Goal: Task Accomplishment & Management: Use online tool/utility

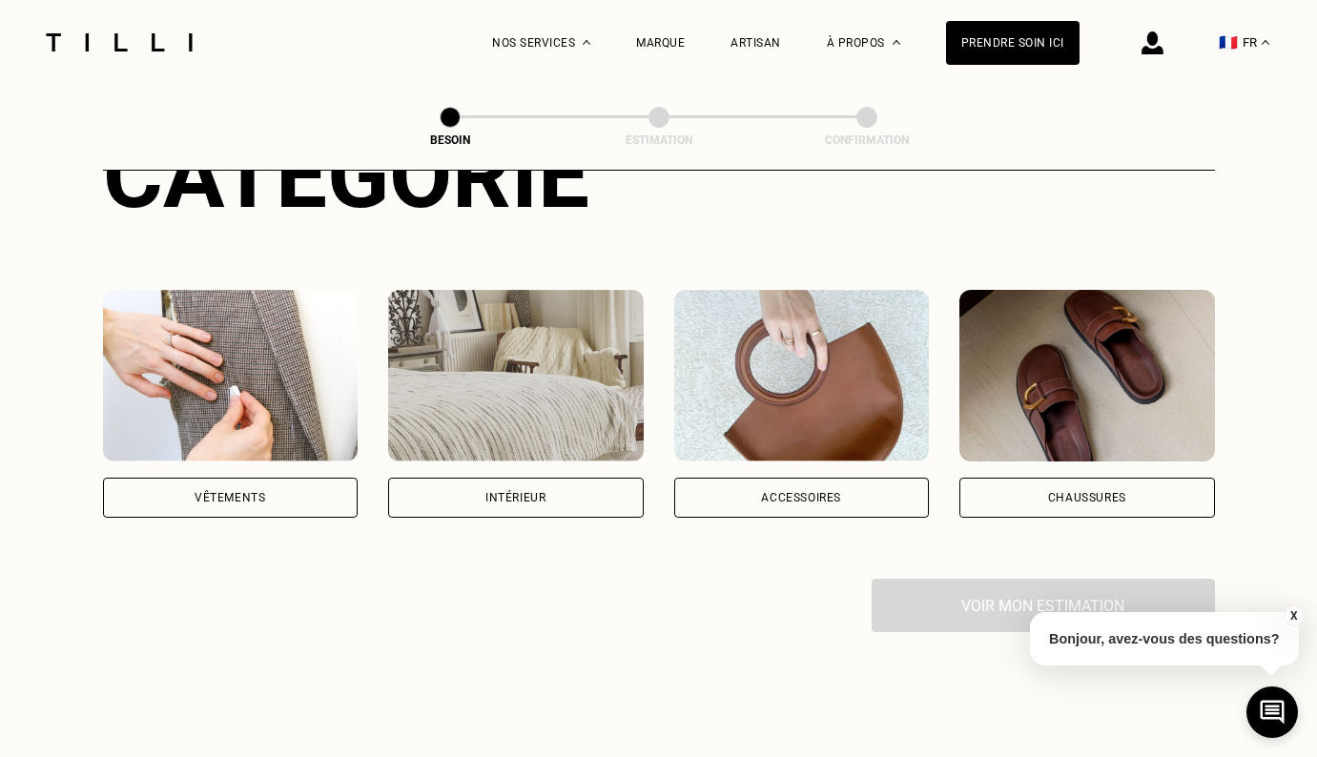
scroll to position [279, 0]
click at [528, 477] on div "Intérieur" at bounding box center [516, 497] width 256 height 40
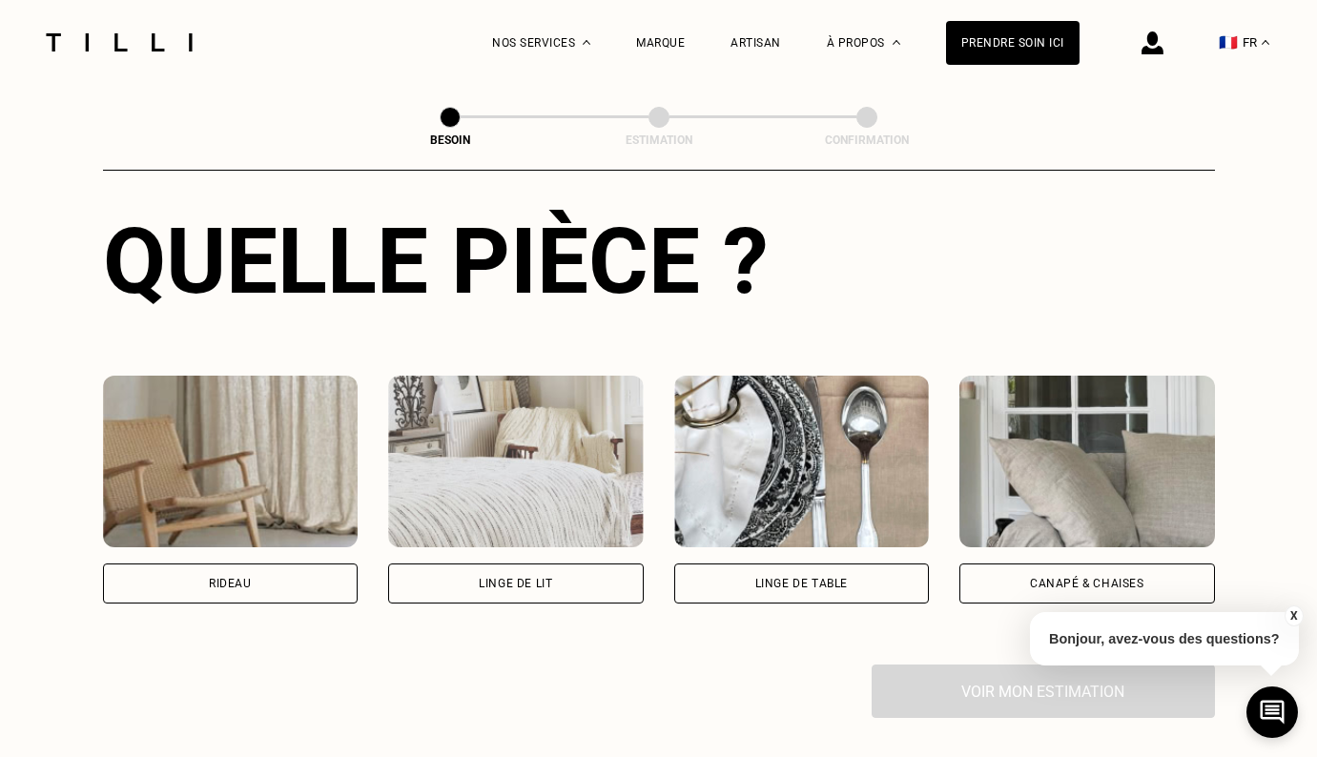
scroll to position [725, 0]
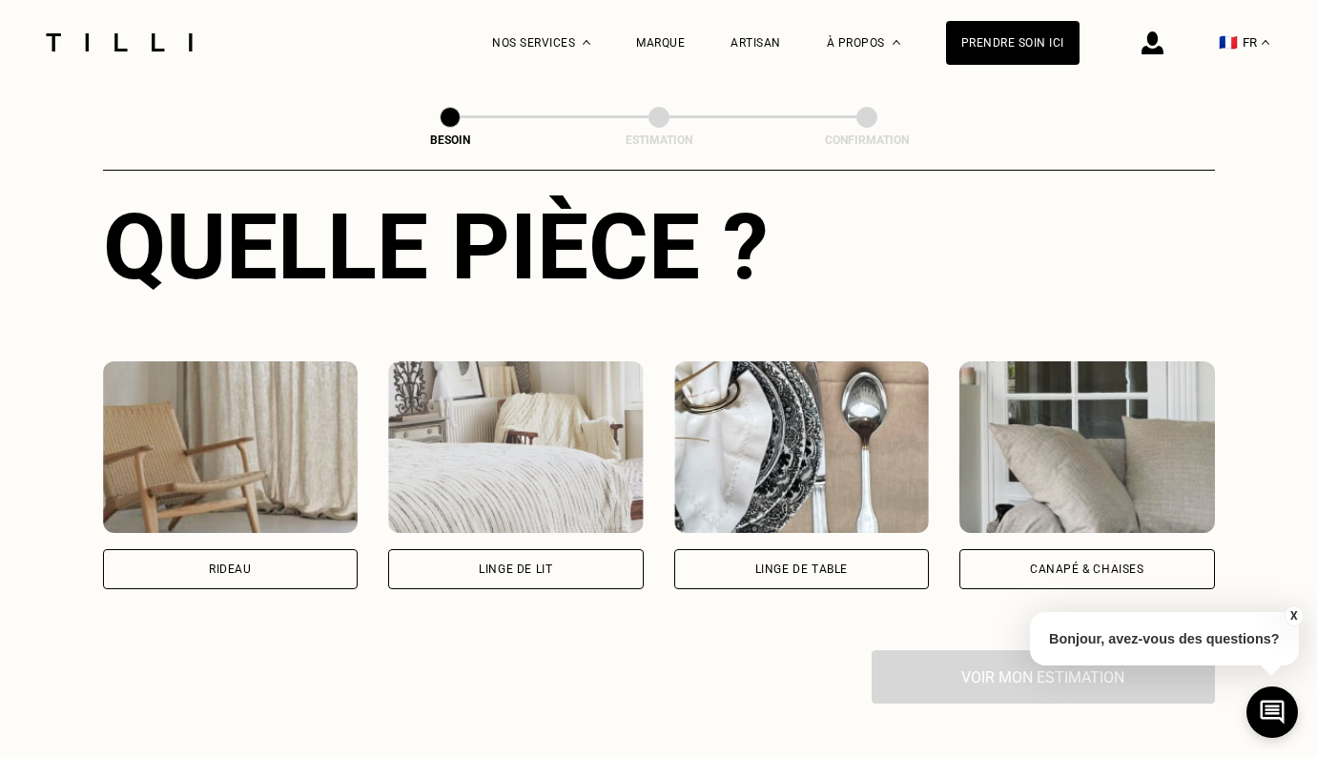
click at [223, 564] on div "Rideau" at bounding box center [230, 569] width 43 height 11
select select "FR"
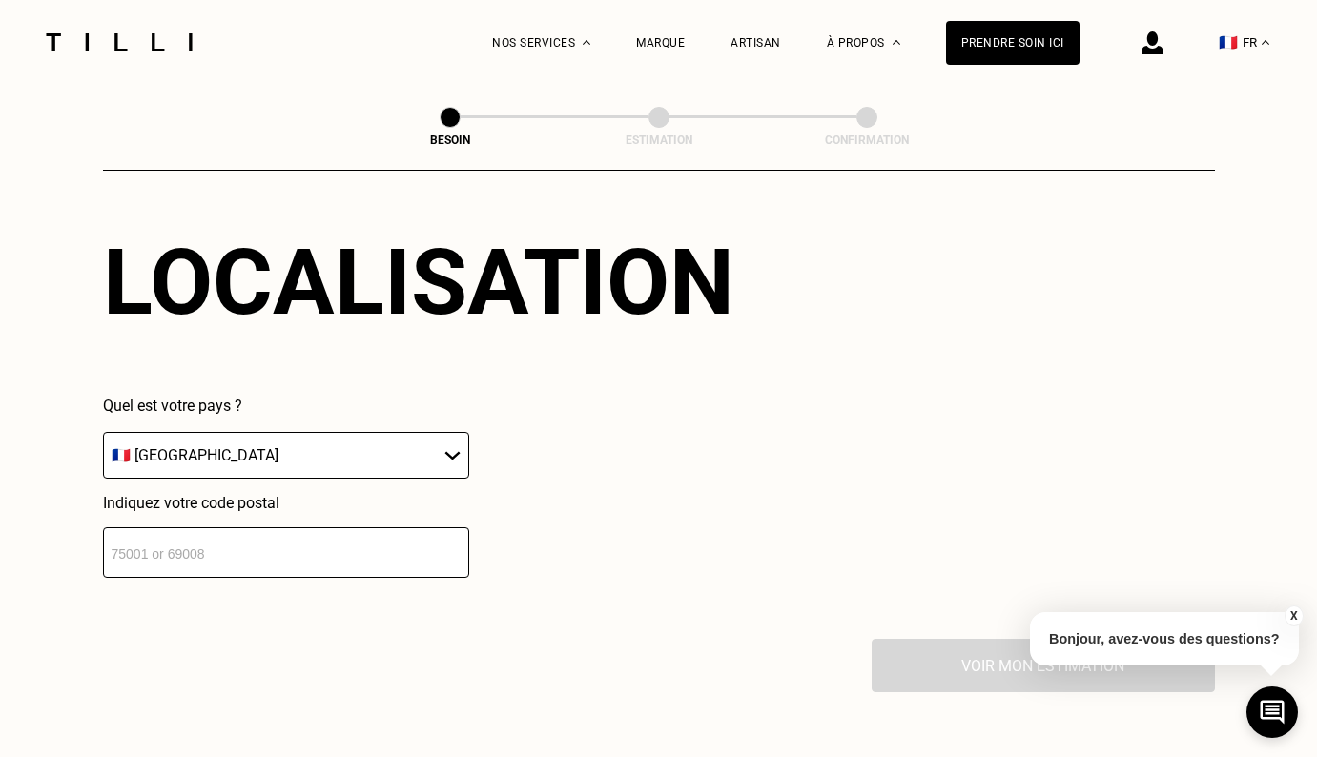
scroll to position [1248, 0]
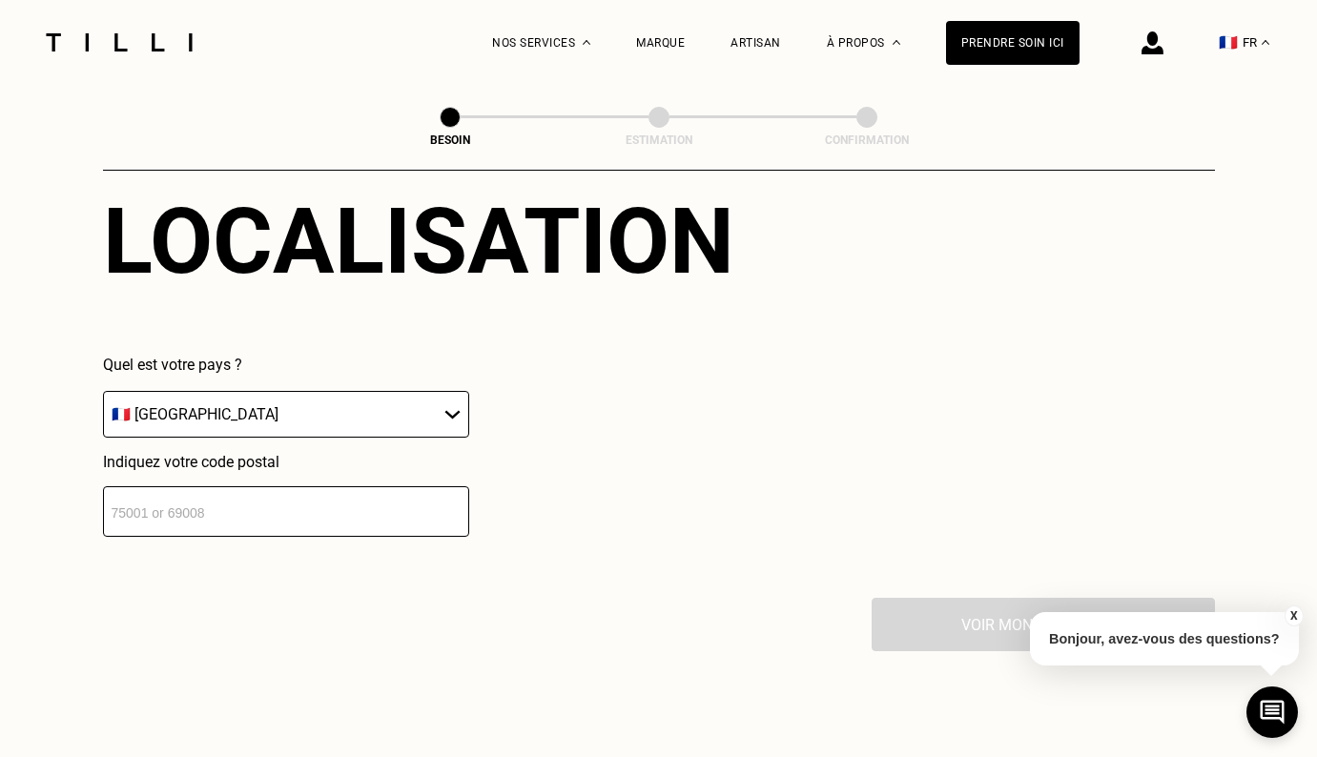
click at [228, 510] on input "number" at bounding box center [286, 511] width 366 height 51
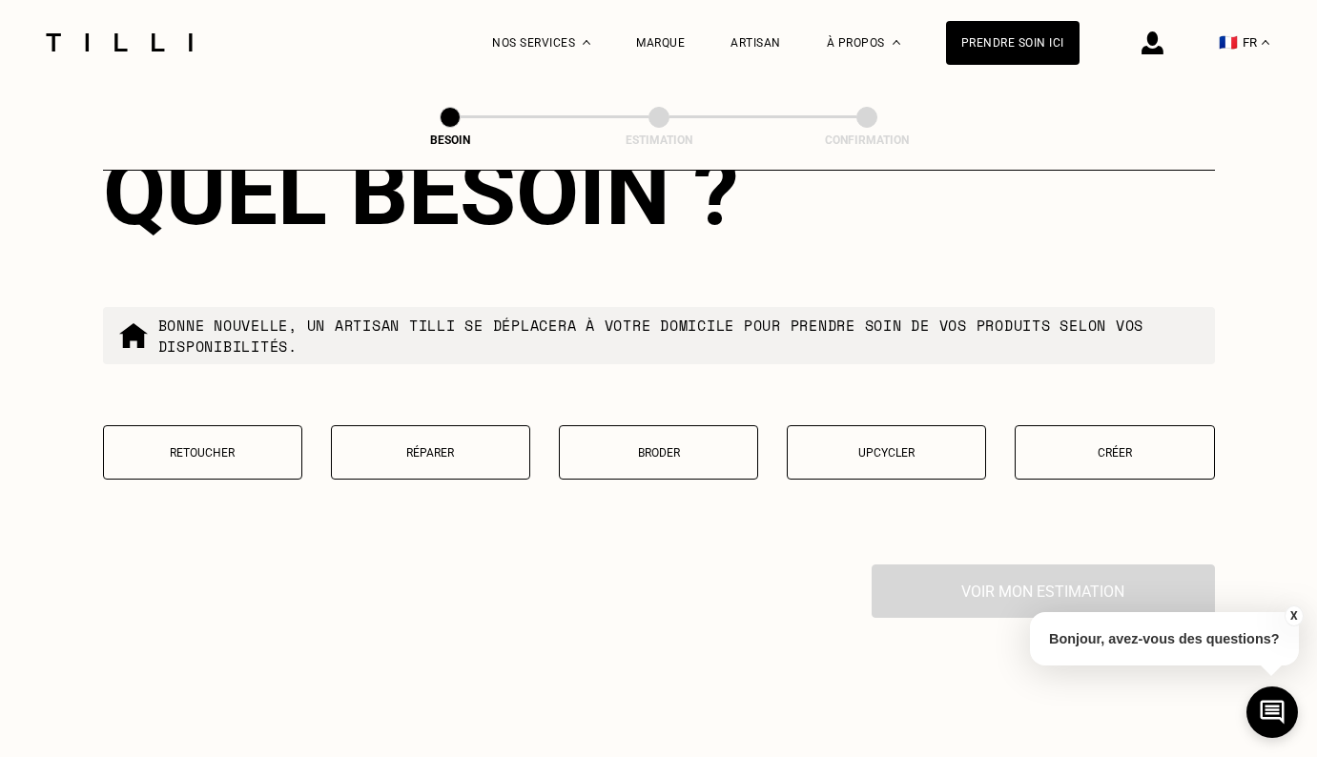
scroll to position [1767, 0]
type input "75015"
click at [237, 447] on p "Retoucher" at bounding box center [202, 453] width 178 height 13
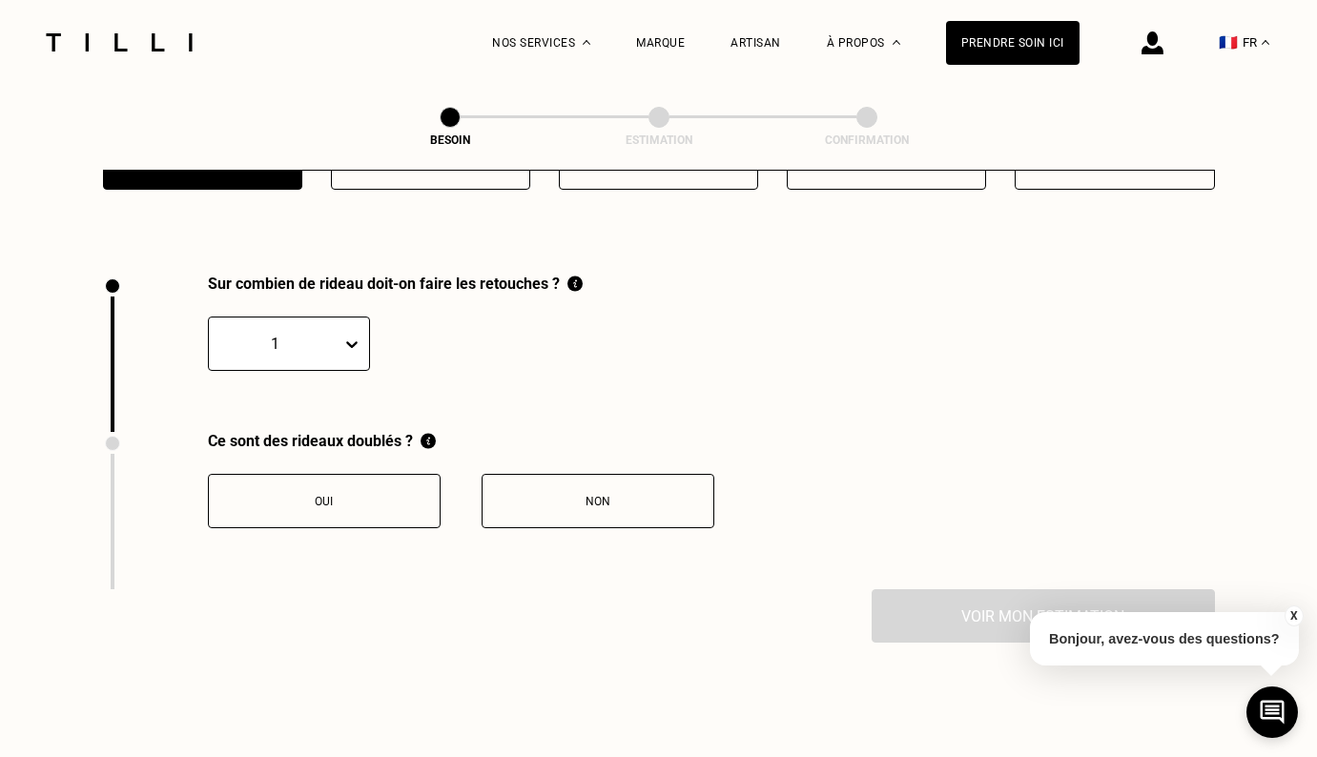
scroll to position [2103, 0]
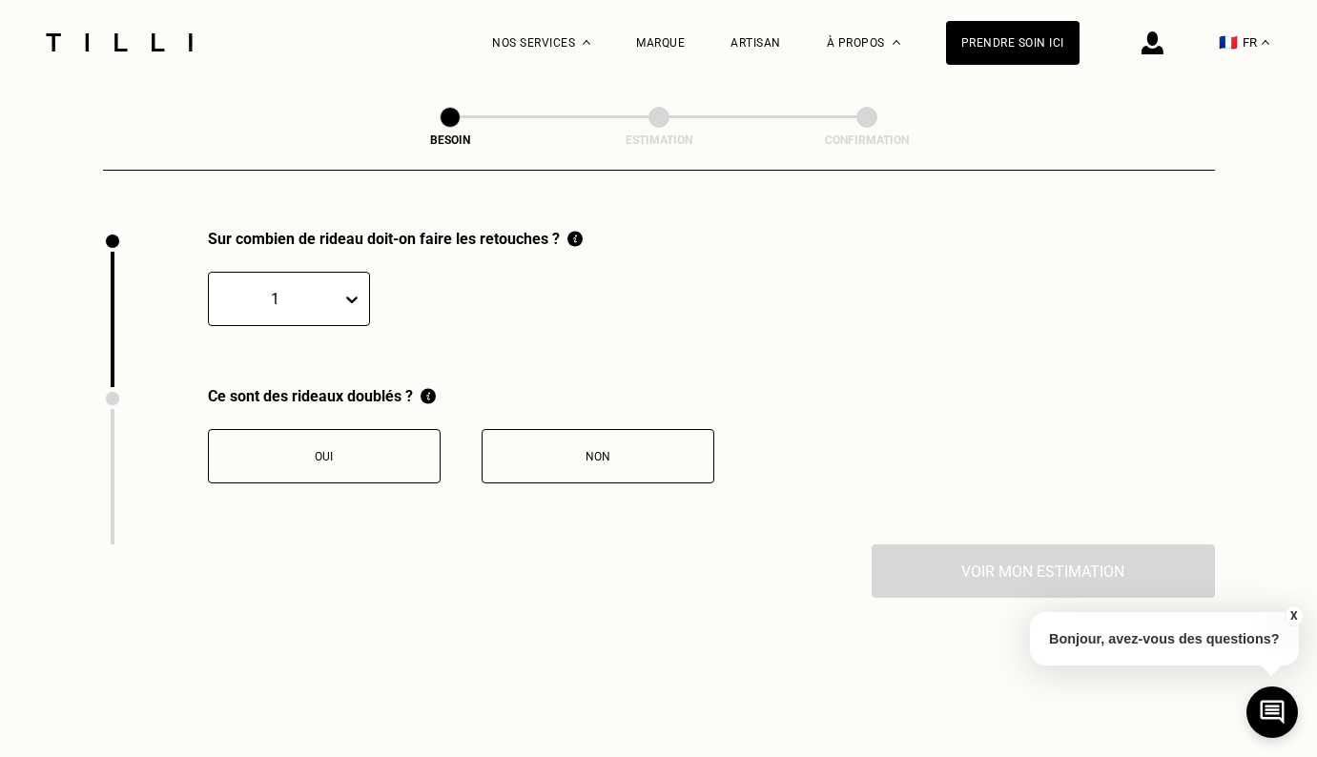
click at [350, 290] on icon at bounding box center [351, 299] width 19 height 19
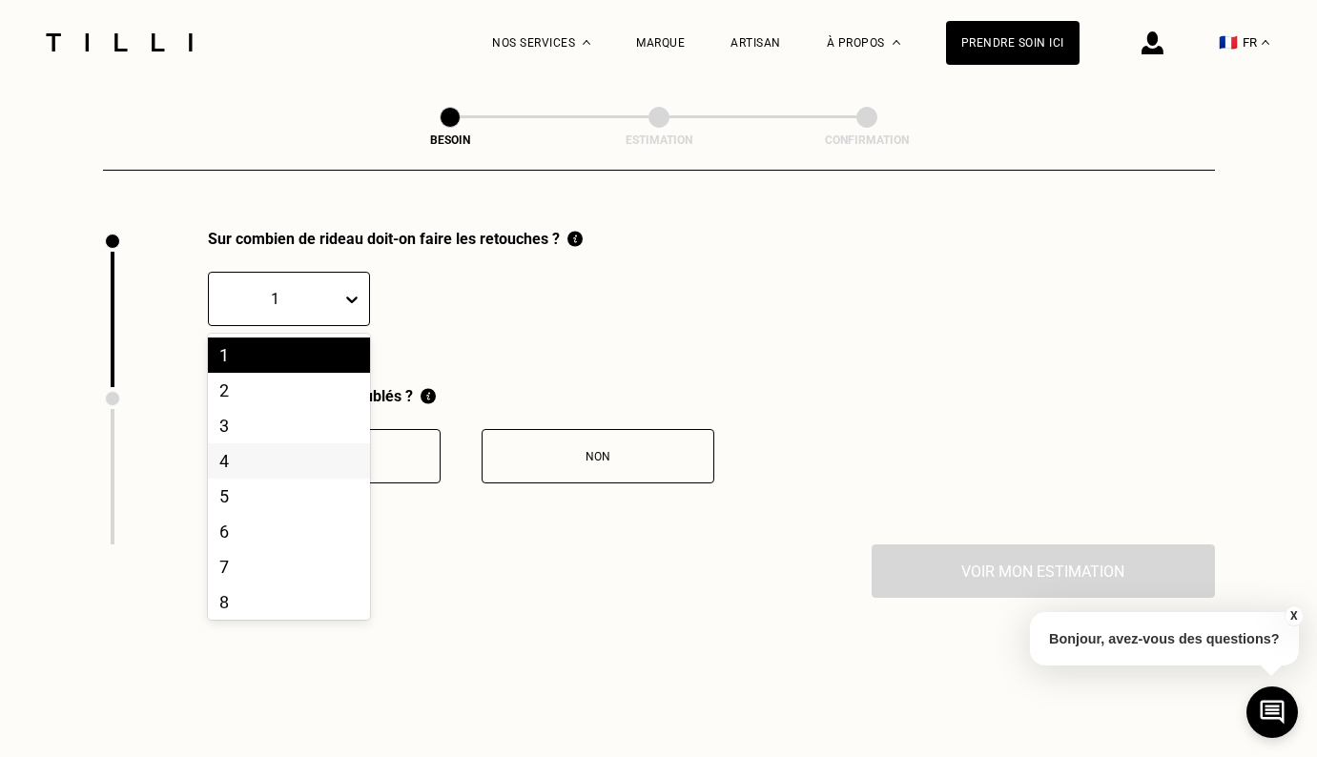
click at [260, 445] on div "4" at bounding box center [289, 460] width 162 height 35
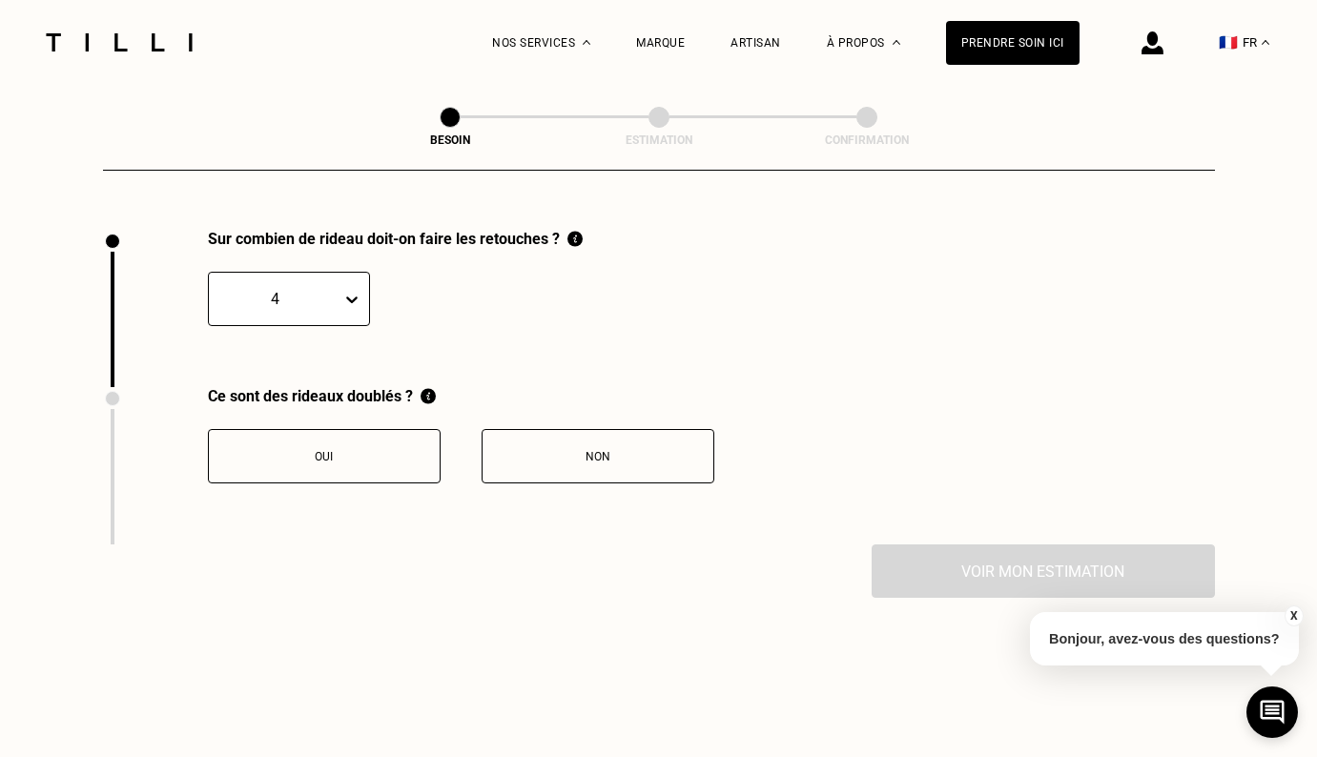
click at [361, 450] on div "Oui" at bounding box center [324, 456] width 212 height 13
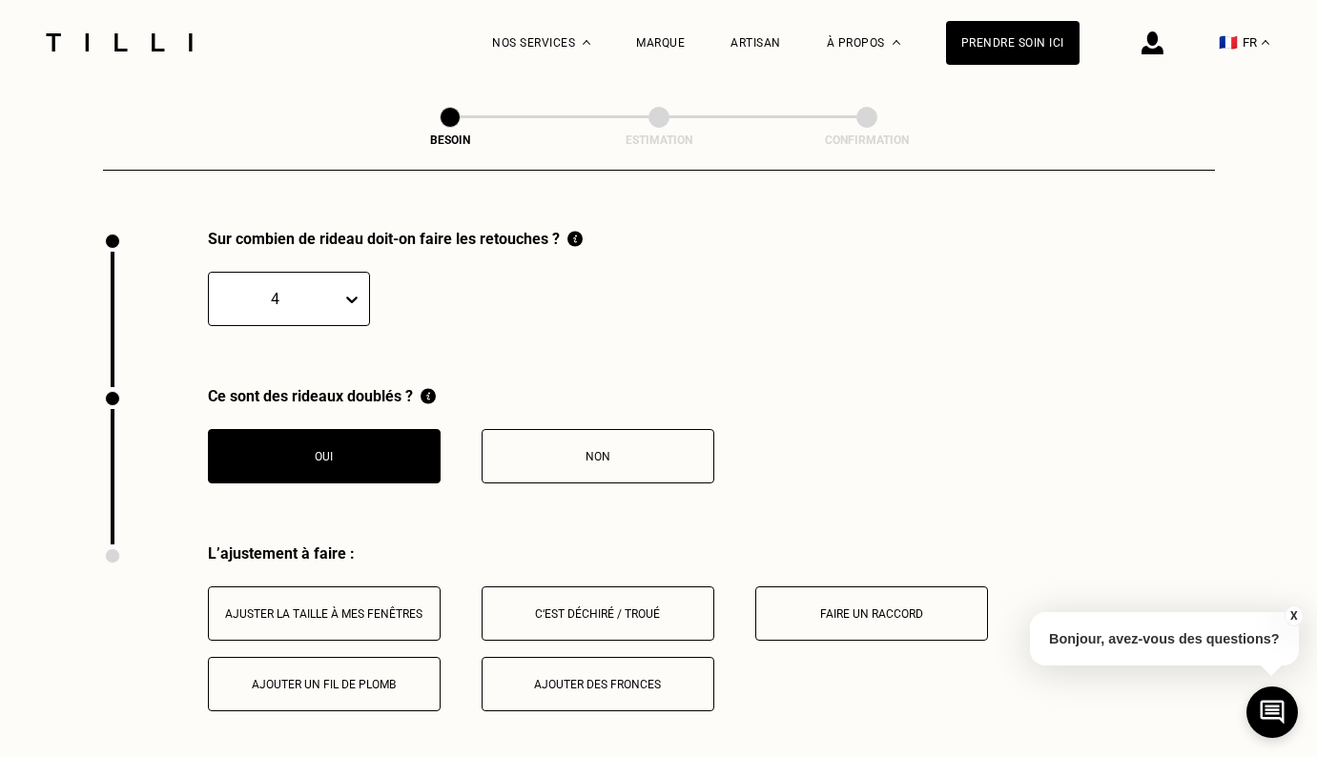
scroll to position [2418, 0]
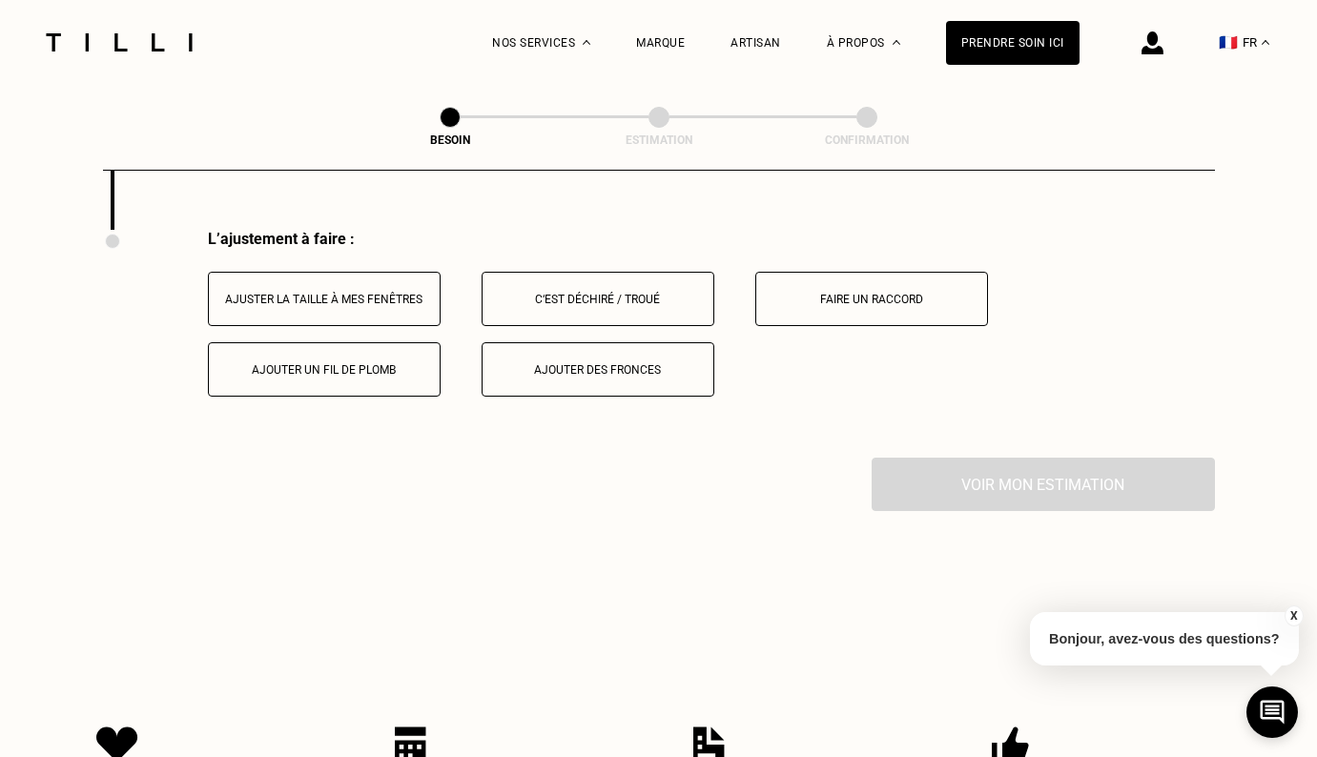
click at [345, 293] on div "Ajuster la taille à mes fenêtres" at bounding box center [324, 299] width 212 height 13
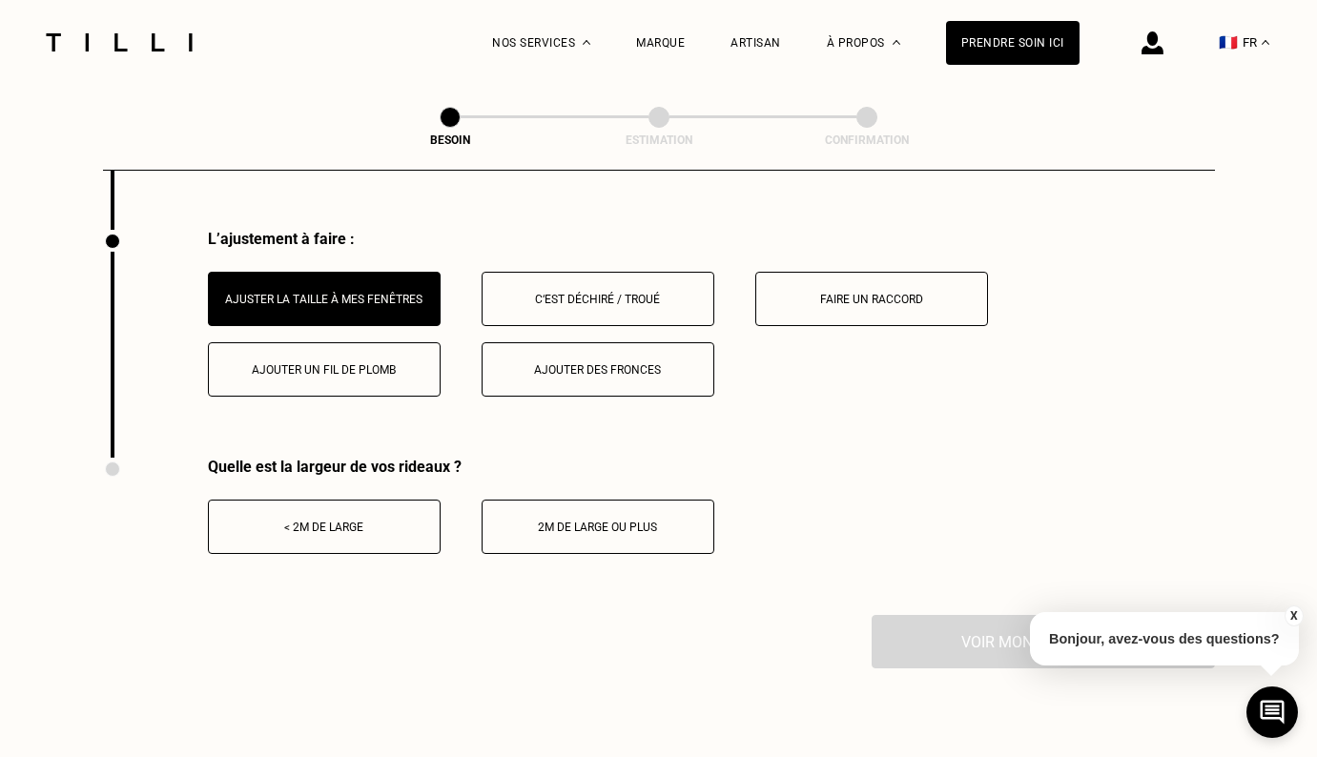
click at [346, 521] on div "< 2m de large" at bounding box center [324, 527] width 212 height 13
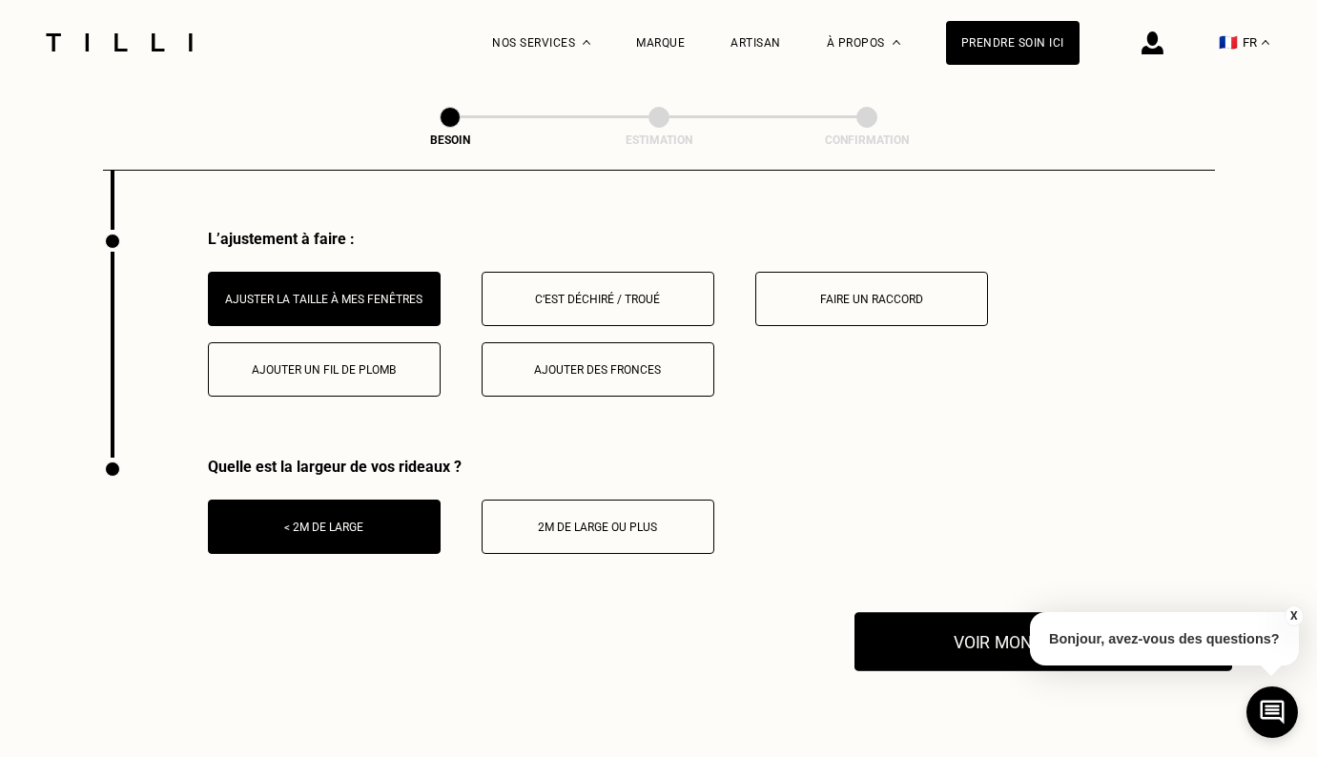
click at [958, 612] on button "Voir mon estimation" at bounding box center [1043, 641] width 378 height 59
